Goal: Find specific page/section: Find specific page/section

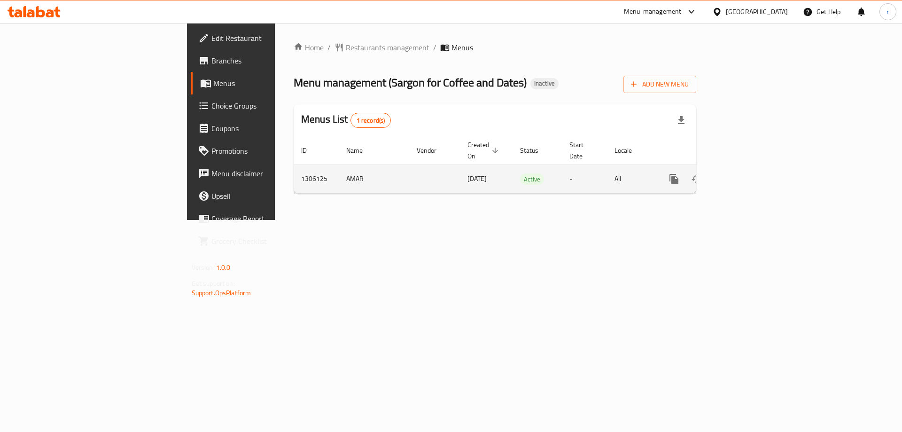
click at [747, 173] on icon "enhanced table" at bounding box center [741, 178] width 11 height 11
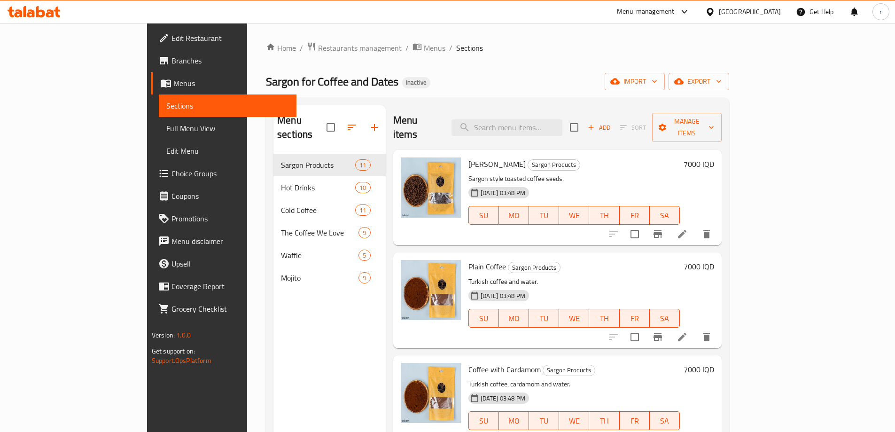
click at [166, 126] on span "Full Menu View" at bounding box center [227, 128] width 123 height 11
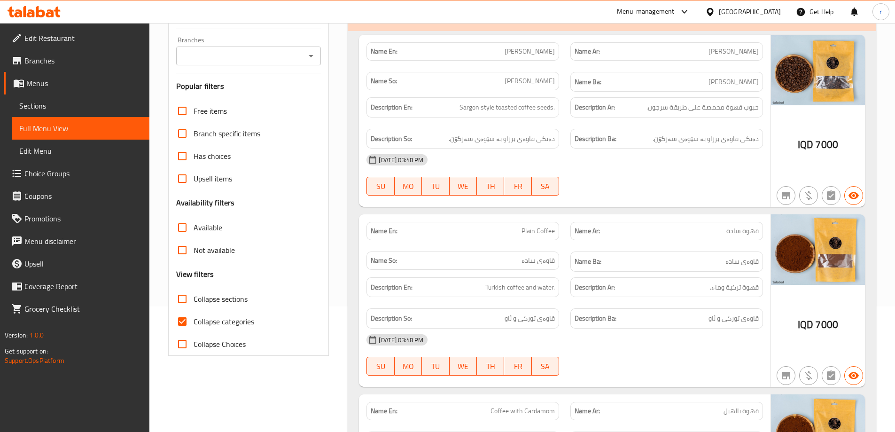
drag, startPoint x: 179, startPoint y: 325, endPoint x: 260, endPoint y: 314, distance: 82.0
click at [184, 323] on input "Collapse categories" at bounding box center [182, 321] width 23 height 23
checkbox input "false"
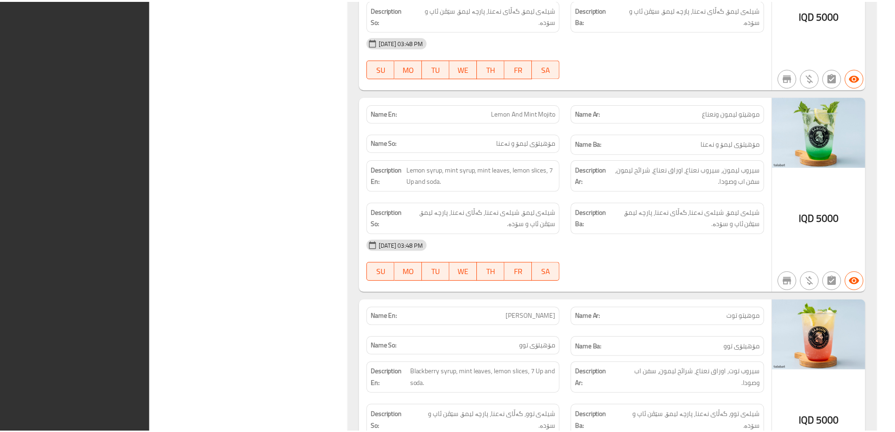
scroll to position [10349, 0]
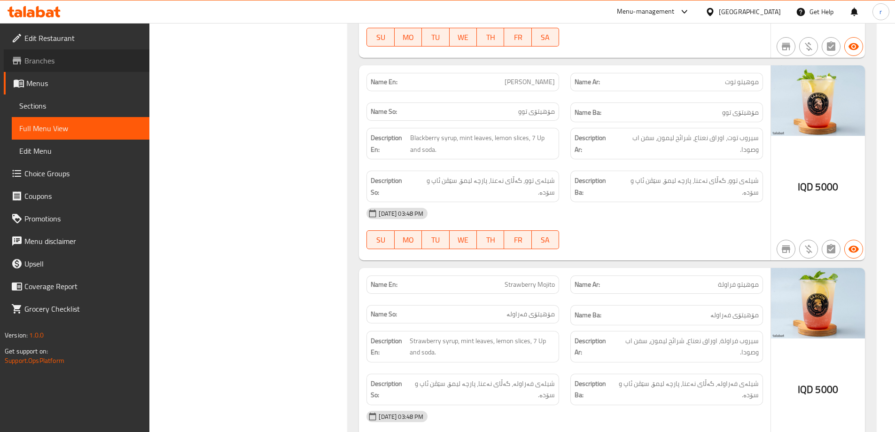
click at [54, 58] on span "Branches" at bounding box center [82, 60] width 117 height 11
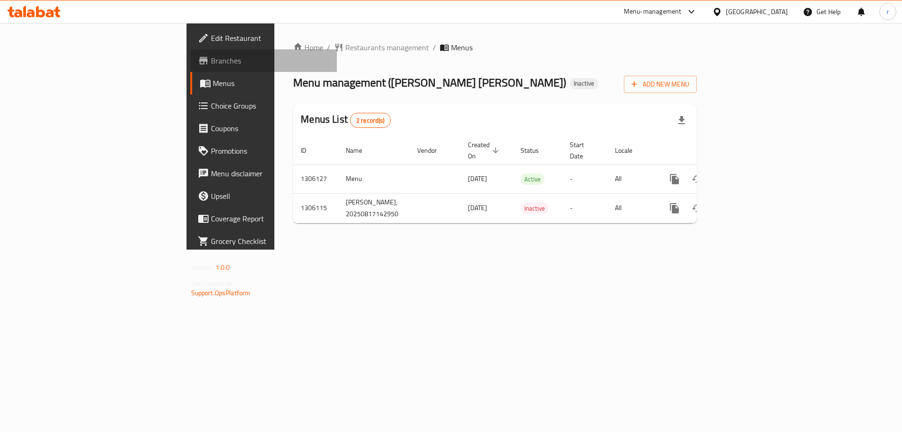
click at [211, 62] on span "Branches" at bounding box center [270, 60] width 119 height 11
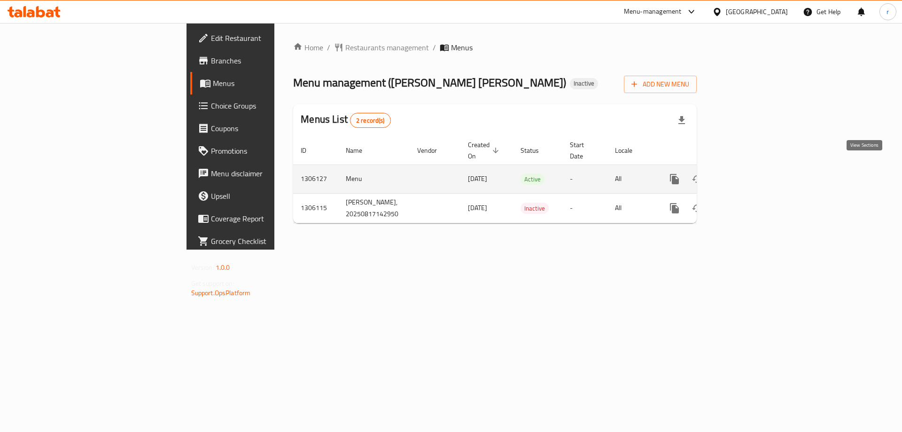
click at [746, 175] on icon "enhanced table" at bounding box center [742, 179] width 8 height 8
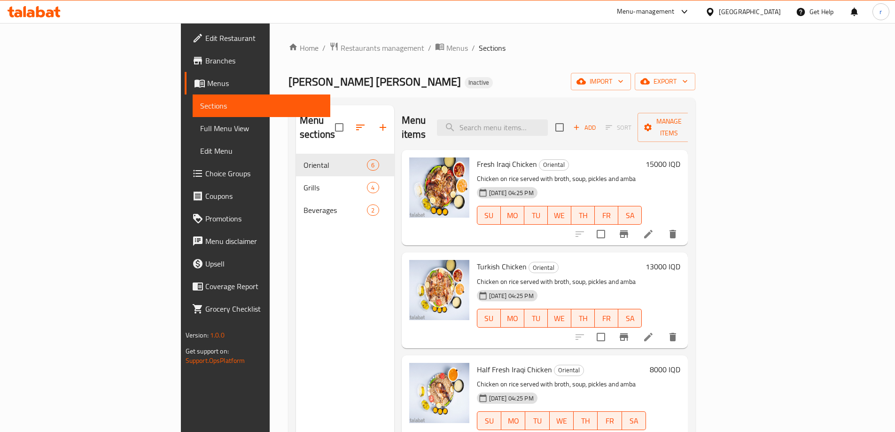
click at [200, 130] on span "Full Menu View" at bounding box center [261, 128] width 123 height 11
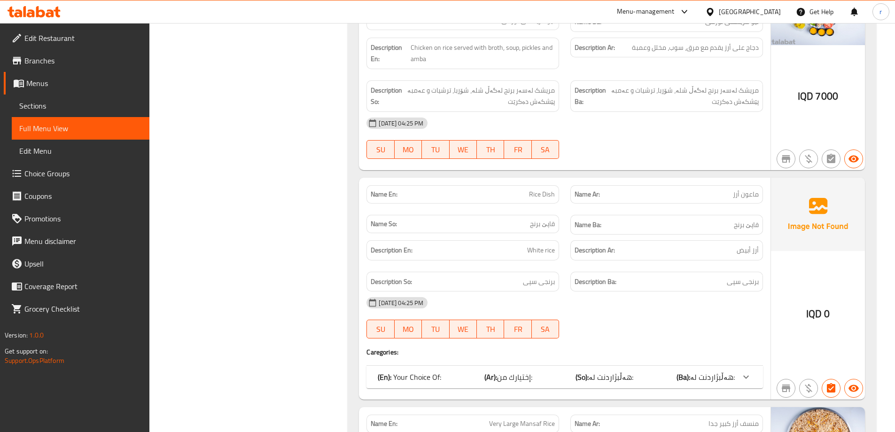
scroll to position [939, 0]
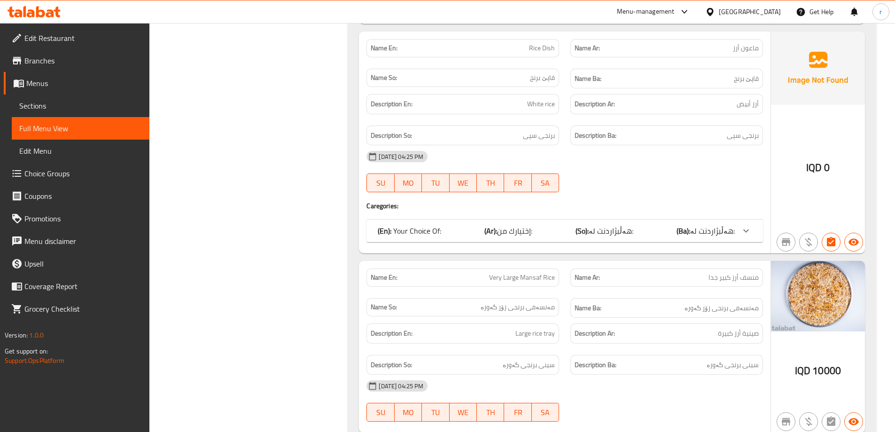
click at [563, 236] on div "(En): Your Choice Of: (Ar): إختيارك من: (So): هەڵبژاردنت لە: (Ba): هەڵبژاردنت ل…" at bounding box center [564, 230] width 396 height 23
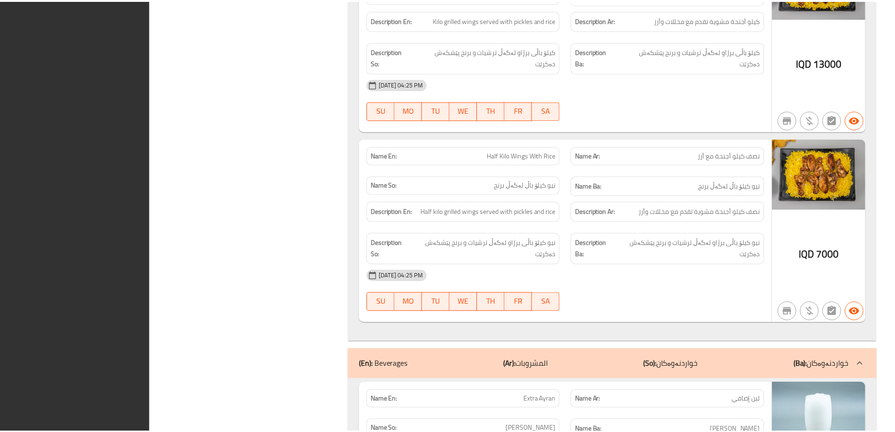
scroll to position [2351, 0]
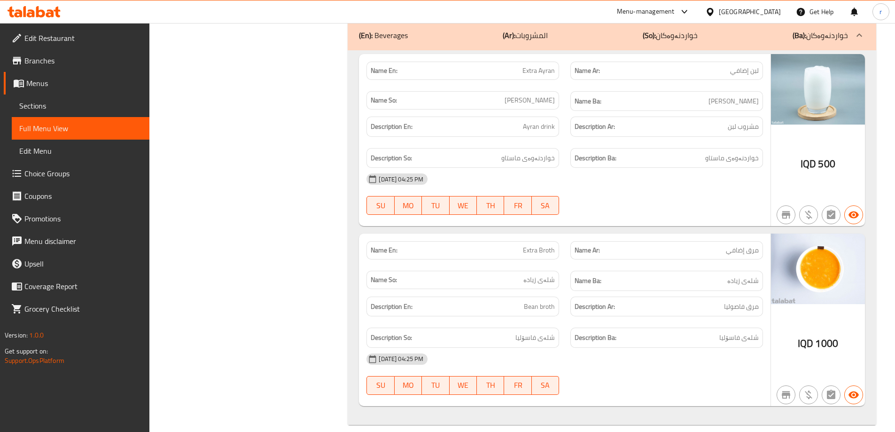
click at [96, 67] on link "Branches" at bounding box center [77, 60] width 146 height 23
